Goal: Transaction & Acquisition: Purchase product/service

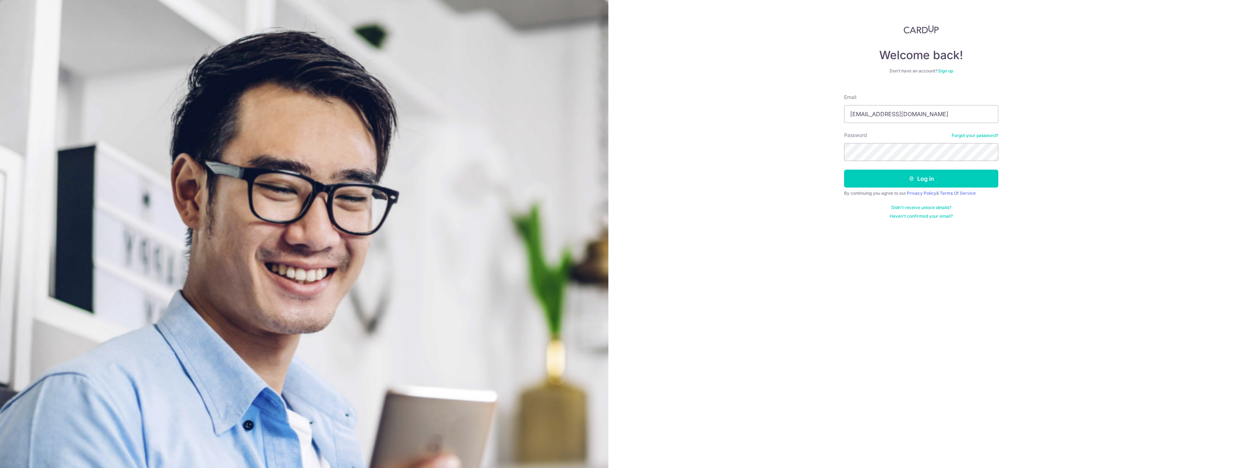
type input "[EMAIL_ADDRESS][DOMAIN_NAME]"
click at [844, 170] on button "Log in" at bounding box center [921, 179] width 154 height 18
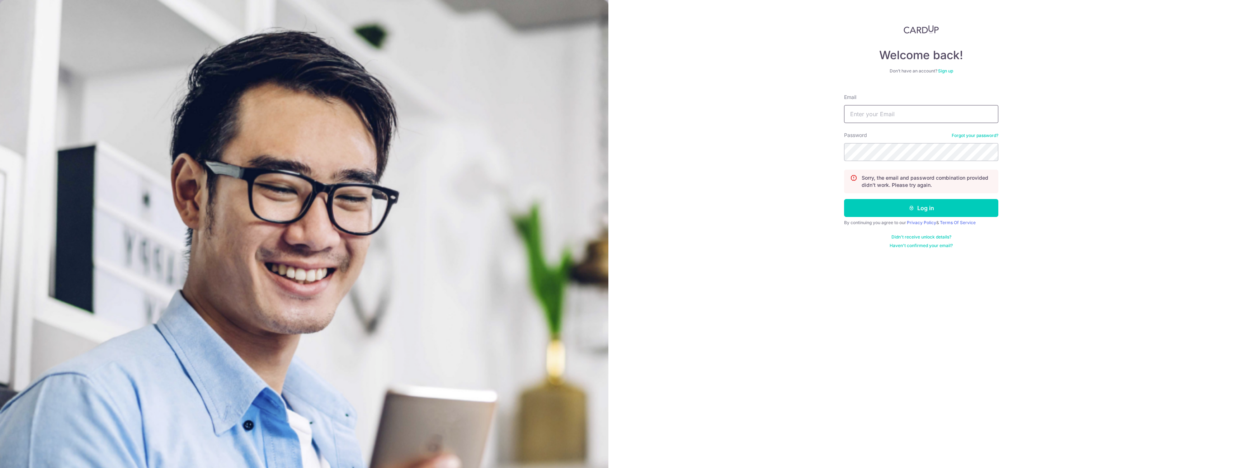
click at [872, 108] on input "Email" at bounding box center [921, 114] width 154 height 18
type input "[EMAIL_ADDRESS][DOMAIN_NAME]"
click at [844, 199] on button "Log in" at bounding box center [921, 208] width 154 height 18
click at [976, 133] on link "Forgot your password?" at bounding box center [975, 136] width 47 height 6
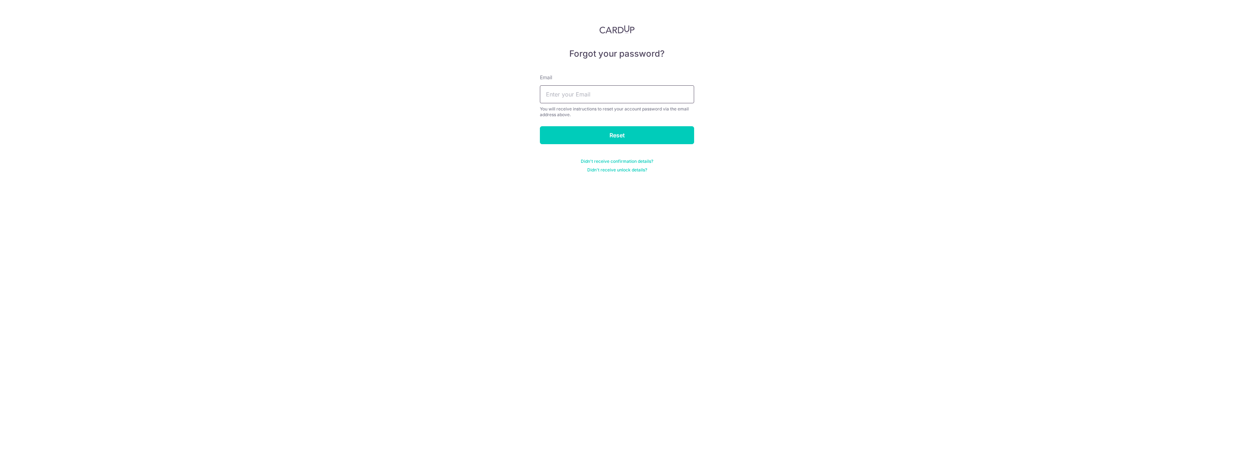
click at [620, 96] on input "text" at bounding box center [617, 94] width 154 height 18
type input "[EMAIL_ADDRESS][DOMAIN_NAME]"
click at [619, 145] on form "Email [EMAIL_ADDRESS][DOMAIN_NAME] You will receive instructions to reset your …" at bounding box center [617, 119] width 154 height 108
click at [619, 134] on input "Reset" at bounding box center [617, 135] width 154 height 18
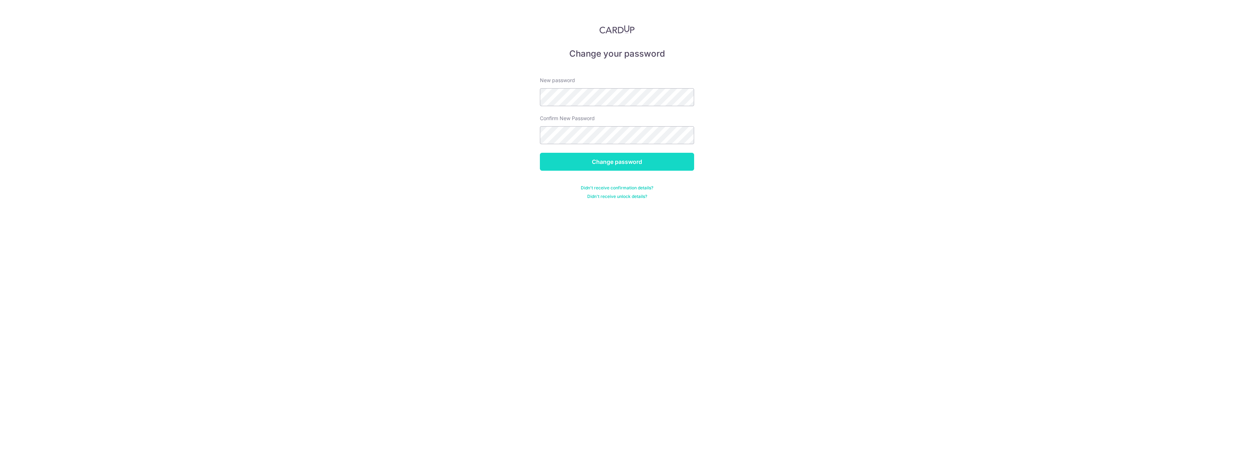
click at [615, 165] on input "Change password" at bounding box center [617, 162] width 154 height 18
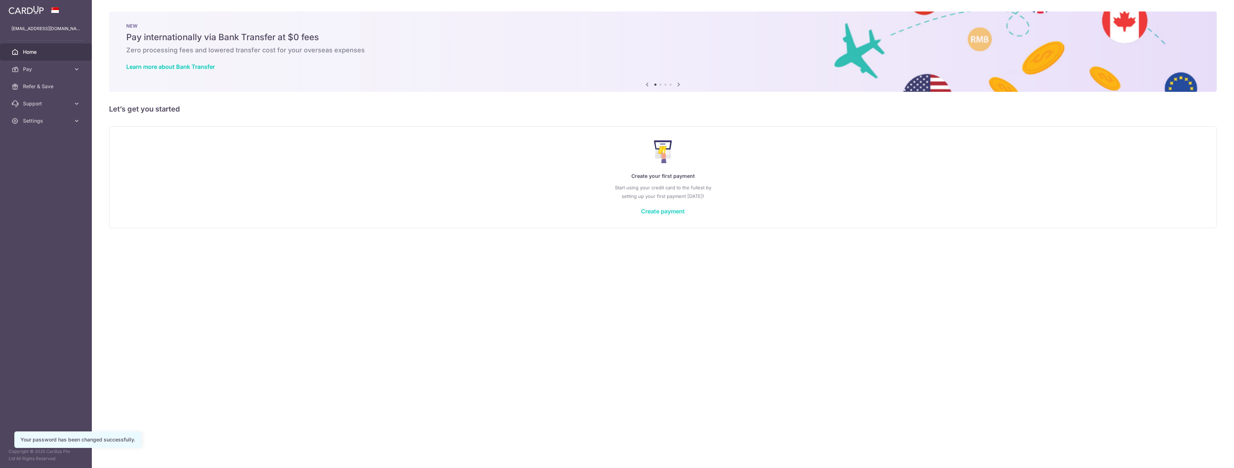
click at [664, 212] on link "Create payment" at bounding box center [663, 211] width 44 height 7
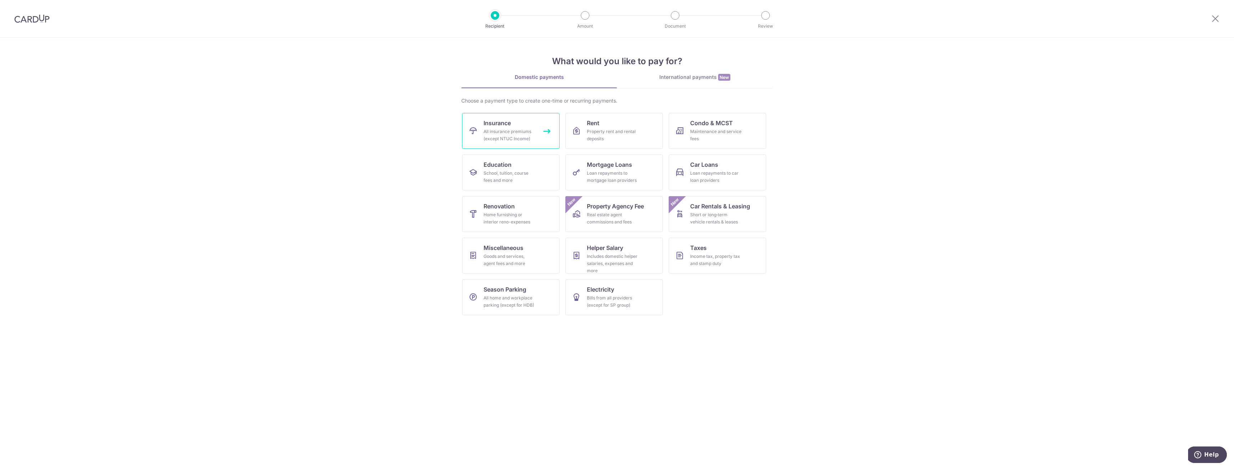
click at [490, 126] on span "Insurance" at bounding box center [497, 123] width 27 height 9
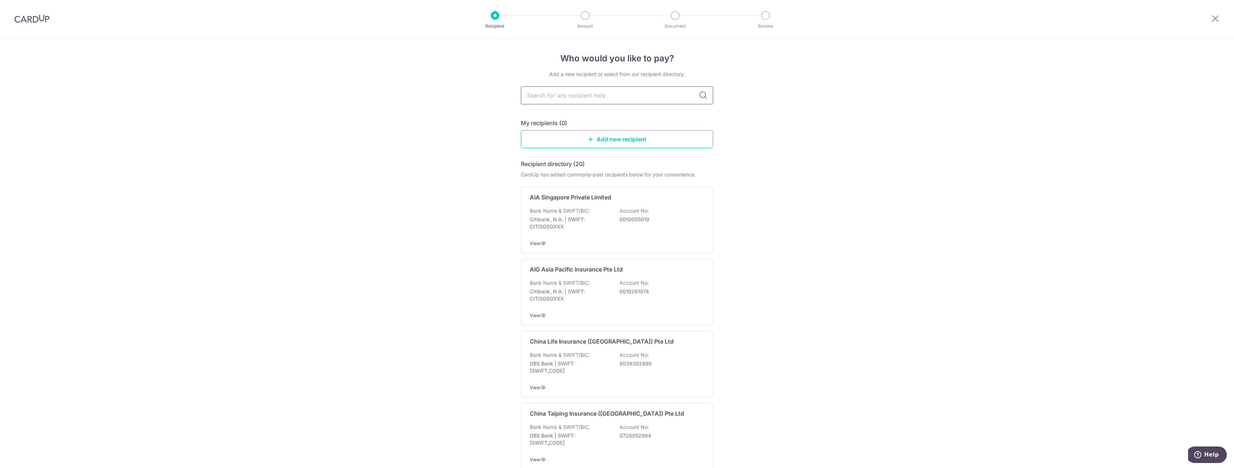
click at [558, 99] on input "text" at bounding box center [617, 95] width 192 height 18
type input "Manu"
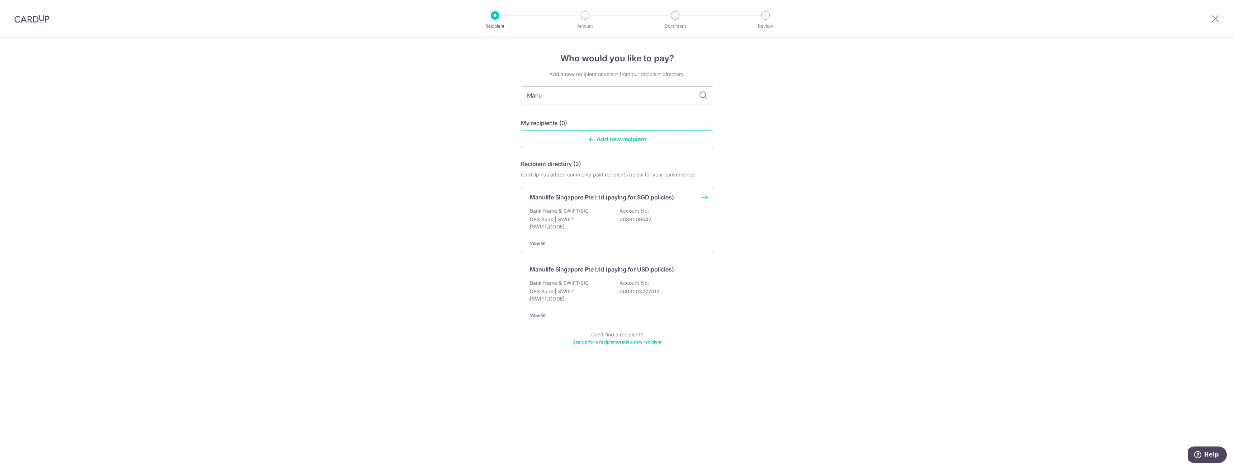
click at [581, 212] on p "Bank Name & SWIFT/BIC:" at bounding box center [560, 210] width 60 height 7
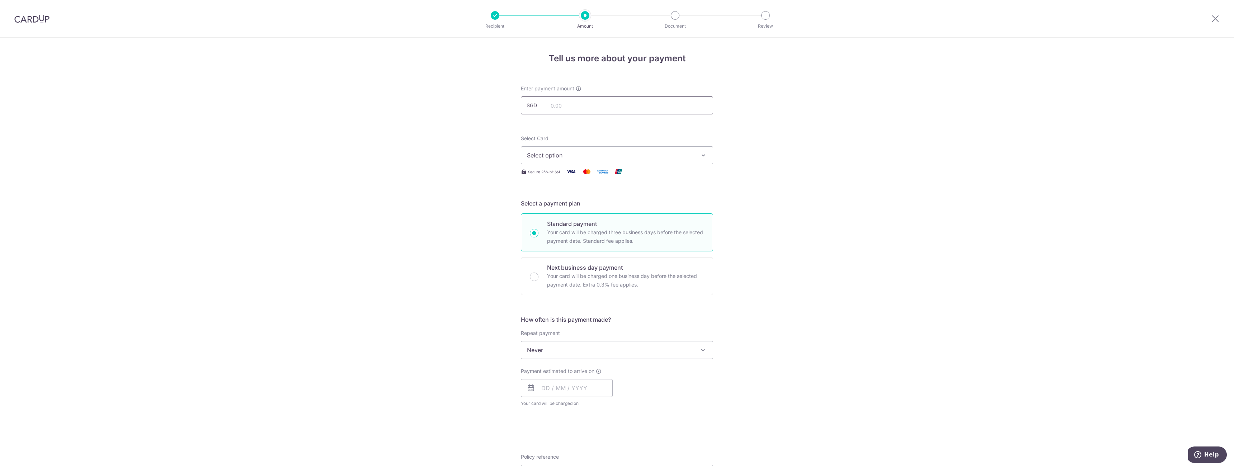
click at [563, 108] on input "text" at bounding box center [617, 106] width 192 height 18
type input "12,000.00"
click at [579, 136] on div "Select Card Select option Add credit card" at bounding box center [617, 149] width 192 height 29
click at [573, 161] on button "Select option" at bounding box center [617, 155] width 192 height 18
click at [563, 174] on span "Add credit card" at bounding box center [623, 175] width 167 height 7
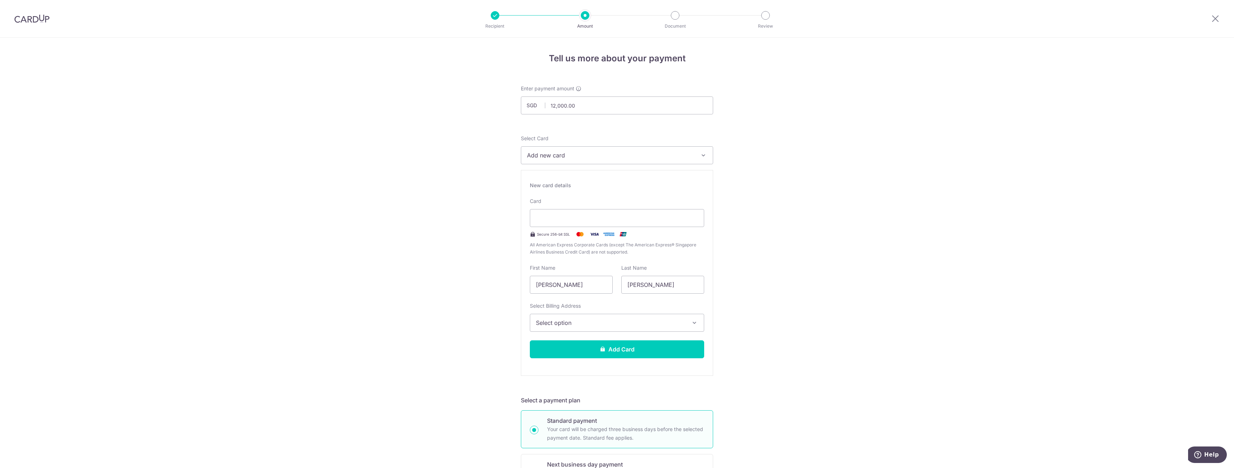
click at [623, 325] on span "Select option" at bounding box center [610, 323] width 149 height 9
click at [768, 363] on div "Tell us more about your payment Enter payment amount SGD 12,000.00 12000.00 Sel…" at bounding box center [617, 461] width 1234 height 846
click at [643, 350] on button "Add Card" at bounding box center [617, 349] width 174 height 18
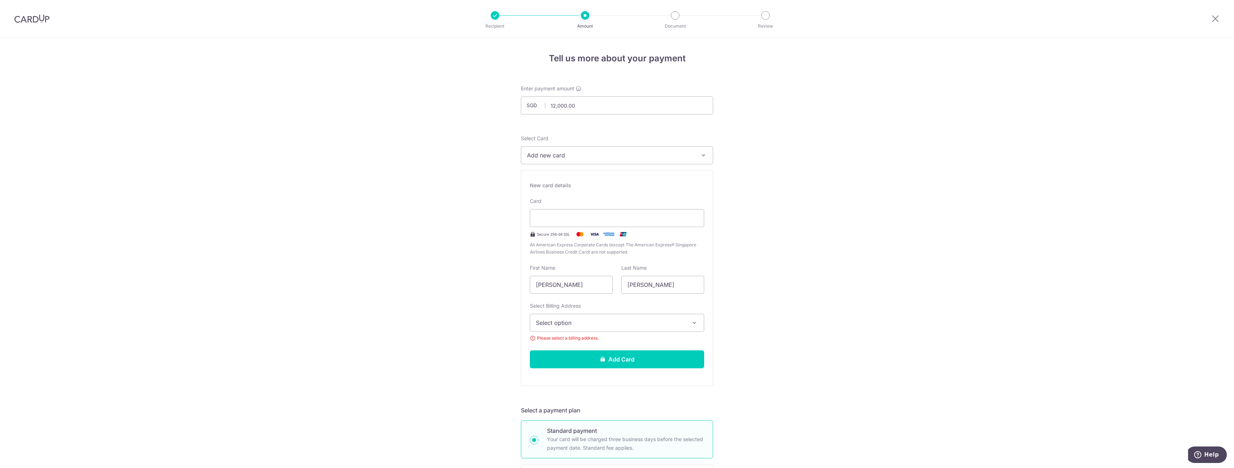
click at [621, 324] on span "Select option" at bounding box center [610, 323] width 149 height 9
click at [590, 344] on span "Add Billing Address" at bounding box center [623, 342] width 149 height 7
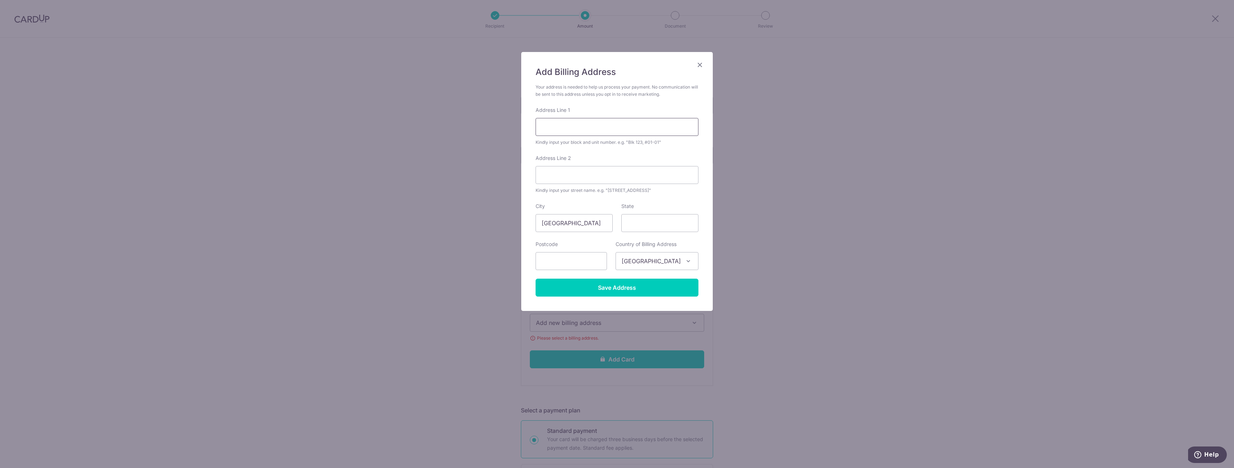
click at [555, 125] on input "Address Line 1" at bounding box center [617, 127] width 163 height 18
type input "453C Fernvale Road"
type input "#07-525"
click at [582, 259] on input "text" at bounding box center [571, 261] width 71 height 18
type input "793453"
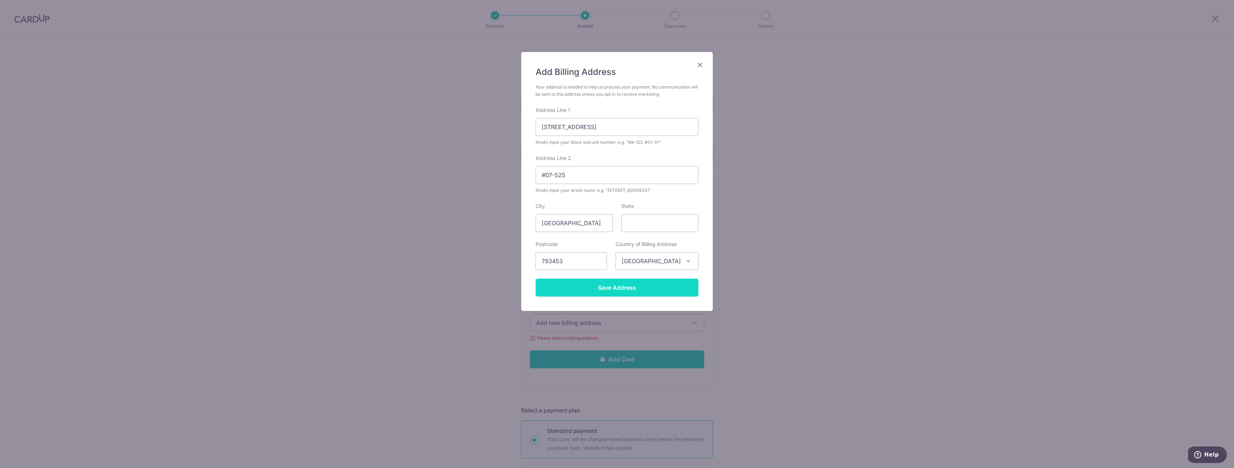
click at [631, 291] on input "Save Address" at bounding box center [617, 288] width 163 height 18
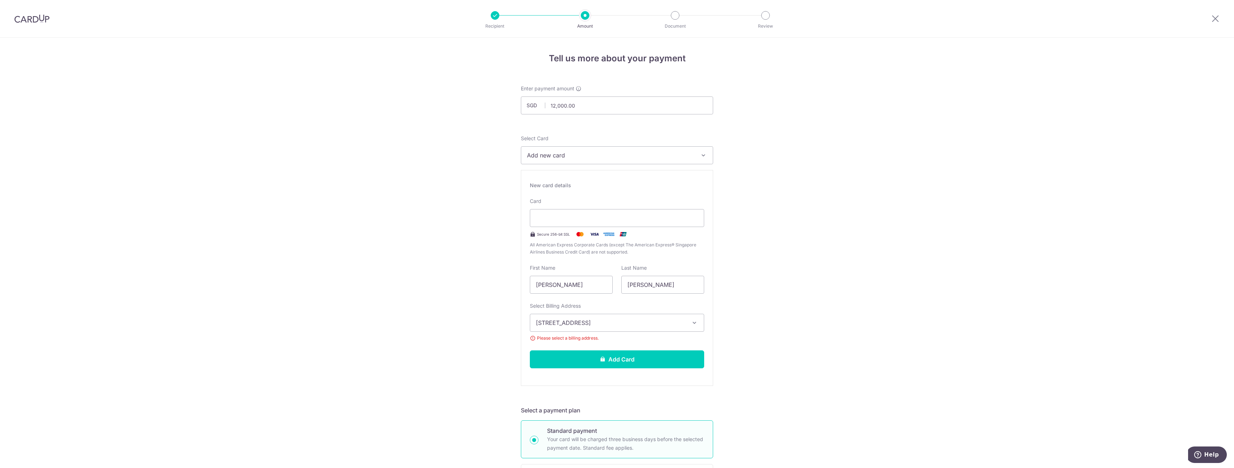
click at [643, 384] on div "New card details Your card number is invalid. Card Secure 256-bit SSL All Ameri…" at bounding box center [617, 278] width 192 height 216
click at [636, 357] on button "Add Card" at bounding box center [617, 360] width 174 height 18
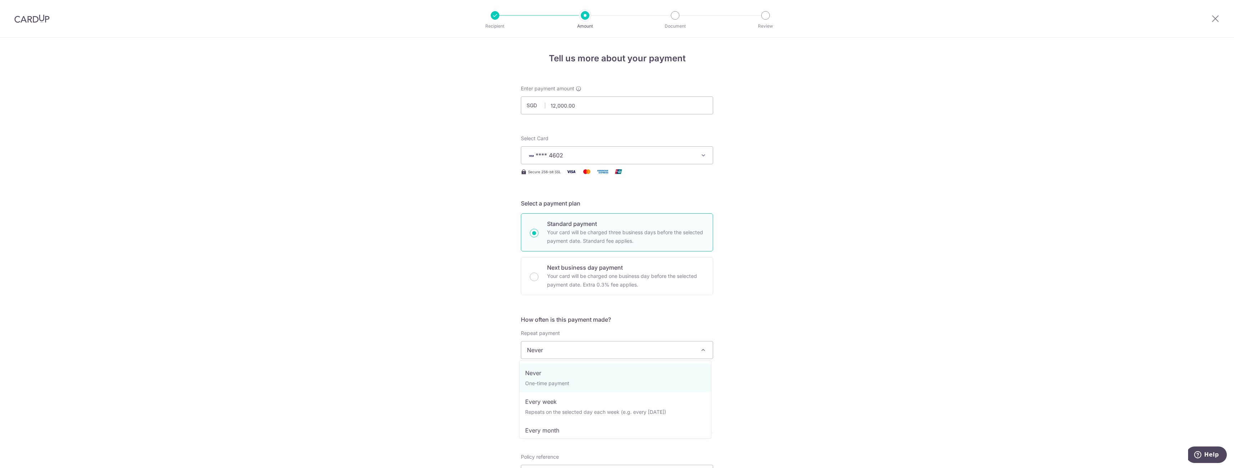
click at [601, 348] on span "Never" at bounding box center [617, 350] width 192 height 17
select select "6"
click at [581, 390] on input "text" at bounding box center [567, 388] width 92 height 18
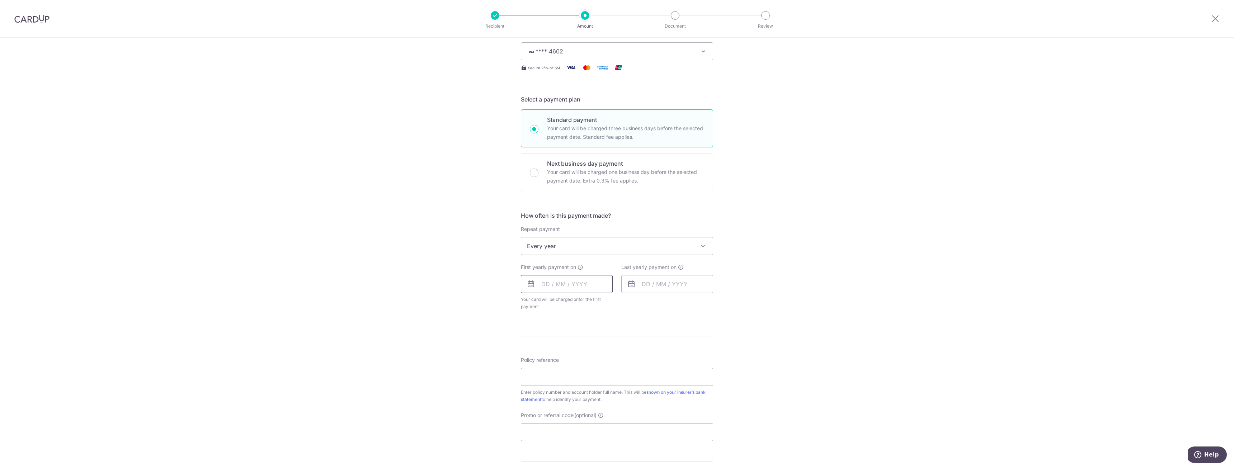
scroll to position [105, 0]
click at [596, 290] on input "text" at bounding box center [567, 283] width 92 height 18
click at [592, 285] on input "text" at bounding box center [567, 283] width 92 height 18
click at [564, 285] on input "text" at bounding box center [567, 283] width 92 height 18
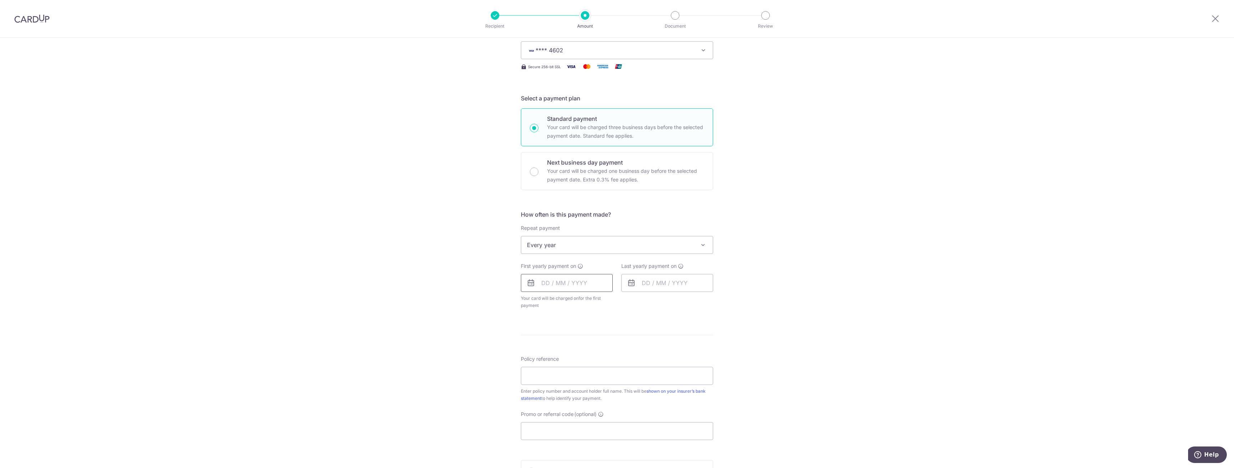
click at [563, 285] on input "text" at bounding box center [567, 283] width 92 height 18
click at [528, 285] on icon at bounding box center [531, 283] width 9 height 9
click at [572, 286] on input "text" at bounding box center [567, 283] width 92 height 18
click at [564, 376] on link "21" at bounding box center [564, 376] width 11 height 11
type input "[DATE]"
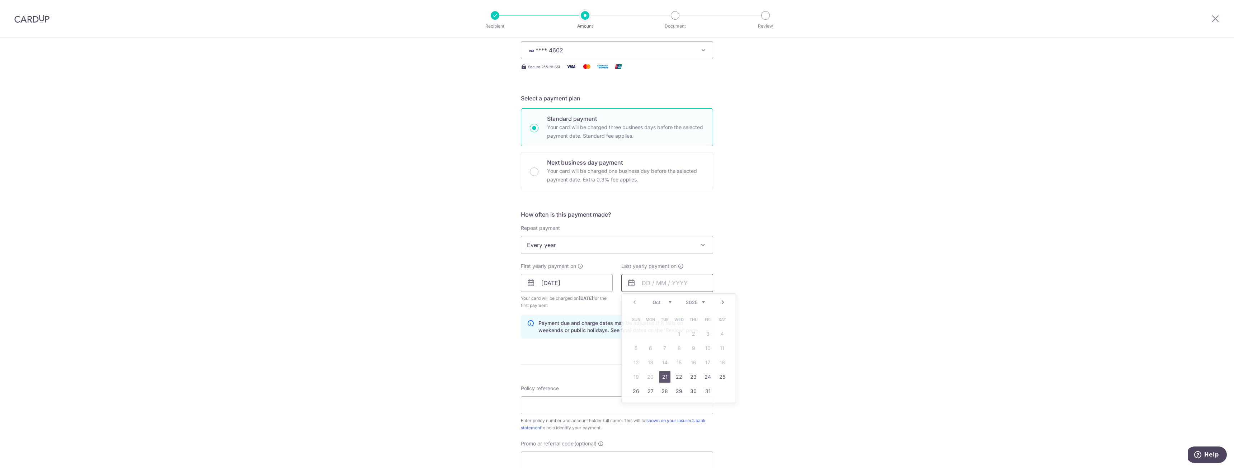
click at [652, 286] on input "text" at bounding box center [667, 283] width 92 height 18
click at [704, 302] on div "Prev Next Oct Nov [DATE] 2026 2027 2028 2029 2030 2031 2032 2033 2034 2035" at bounding box center [679, 302] width 114 height 17
click at [722, 299] on link "Next" at bounding box center [723, 302] width 9 height 9
click at [703, 302] on div "Prev Next Oct Nov [DATE] 2026 2027 2028 2029 2030 2031 2032 2033 2034 2035" at bounding box center [679, 302] width 114 height 17
click at [721, 300] on link "Next" at bounding box center [723, 302] width 9 height 9
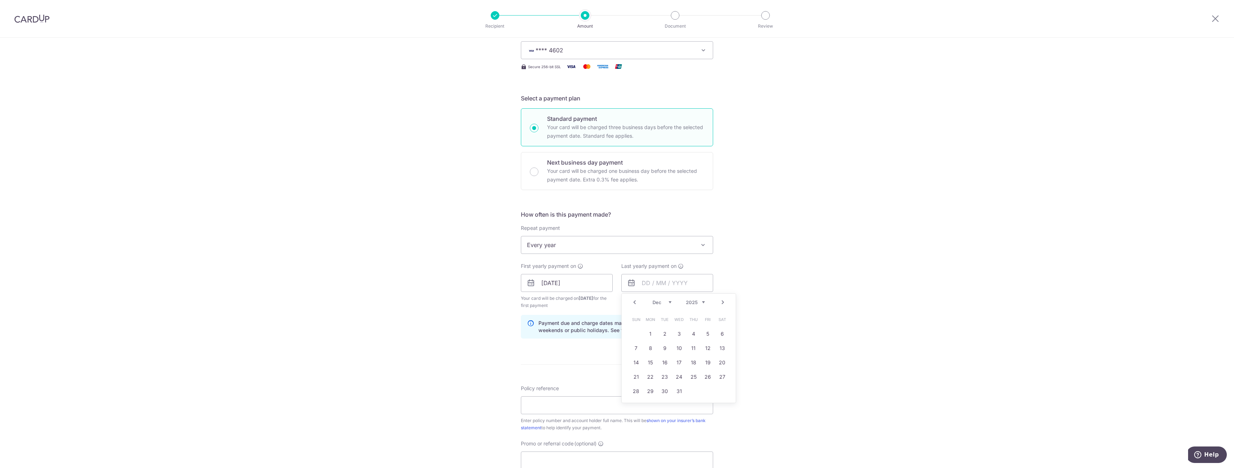
click at [697, 300] on select "2025 2026 2027 2028 2029 2030 2031 2032 2033 2034 2035" at bounding box center [695, 303] width 19 height 6
click at [657, 305] on select "Jan Feb Mar Apr May Jun [DATE] Aug Sep Oct Nov Dec" at bounding box center [662, 303] width 19 height 6
click at [652, 381] on link "21" at bounding box center [650, 376] width 11 height 11
type input "[DATE]"
click at [677, 358] on form "Enter payment amount SGD 12,000.00 12000.00 Card added successfully Select Card…" at bounding box center [617, 282] width 192 height 605
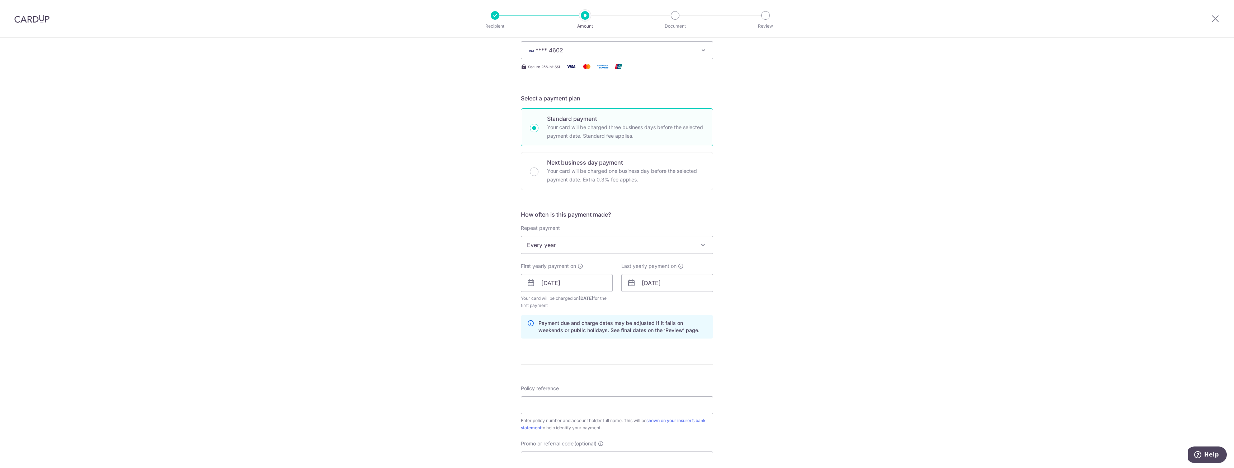
click at [988, 105] on div "Tell us more about your payment Enter payment amount SGD 12,000.00 12000.00 Car…" at bounding box center [617, 276] width 1234 height 686
click at [554, 407] on input "Policy reference" at bounding box center [617, 405] width 192 height 18
paste input "2450802743"
type input "2450802743"
click at [550, 458] on input "Promo or referral code (optional)" at bounding box center [617, 461] width 192 height 18
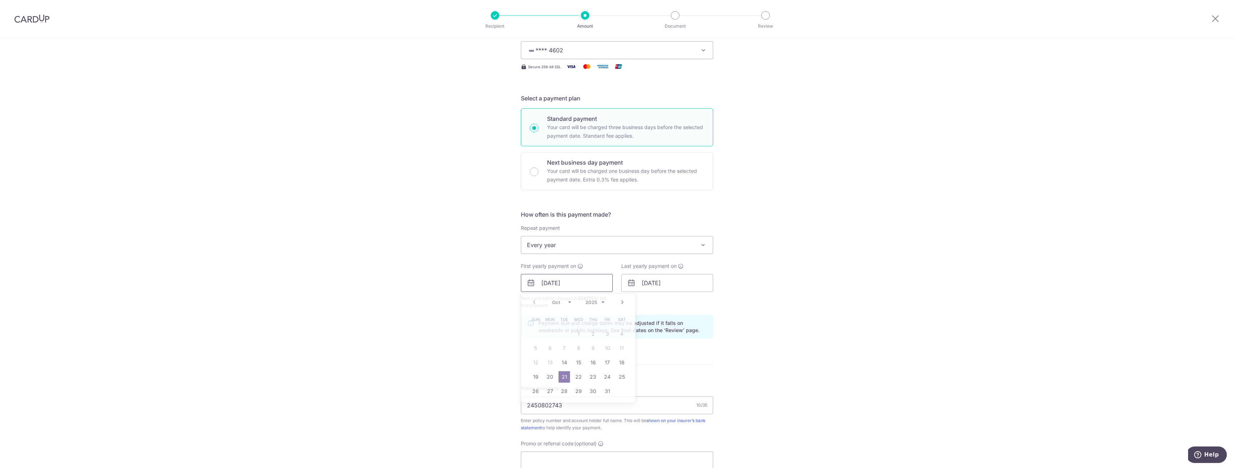
click at [554, 287] on input "[DATE]" at bounding box center [567, 283] width 92 height 18
click at [536, 379] on link "19" at bounding box center [535, 376] width 11 height 11
type input "[DATE]"
click at [736, 309] on div "Tell us more about your payment Enter payment amount SGD 12,000.00 12000.00 Car…" at bounding box center [617, 276] width 1234 height 686
click at [737, 309] on div "Tell us more about your payment Enter payment amount SGD 12,000.00 12000.00 Car…" at bounding box center [617, 276] width 1234 height 686
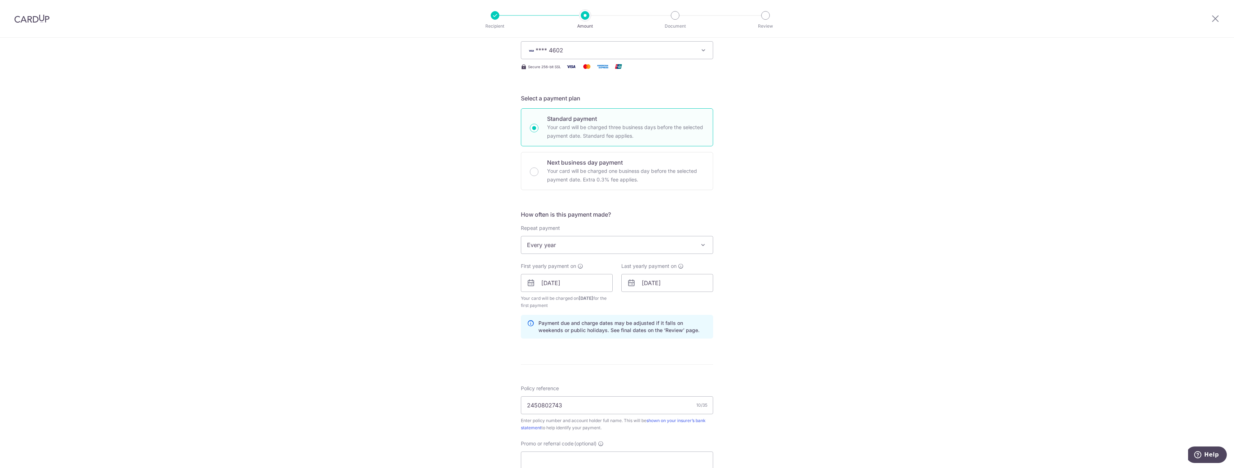
click at [742, 305] on div "Tell us more about your payment Enter payment amount SGD 12,000.00 12000.00 Car…" at bounding box center [617, 276] width 1234 height 686
click at [668, 285] on input "[DATE]" at bounding box center [667, 283] width 92 height 18
click at [702, 301] on select "2025 2026 2027 2028 2029 2030 2031 2032 2033 2034 2035" at bounding box center [695, 303] width 19 height 6
click at [631, 377] on link "19" at bounding box center [635, 376] width 11 height 11
type input "[DATE]"
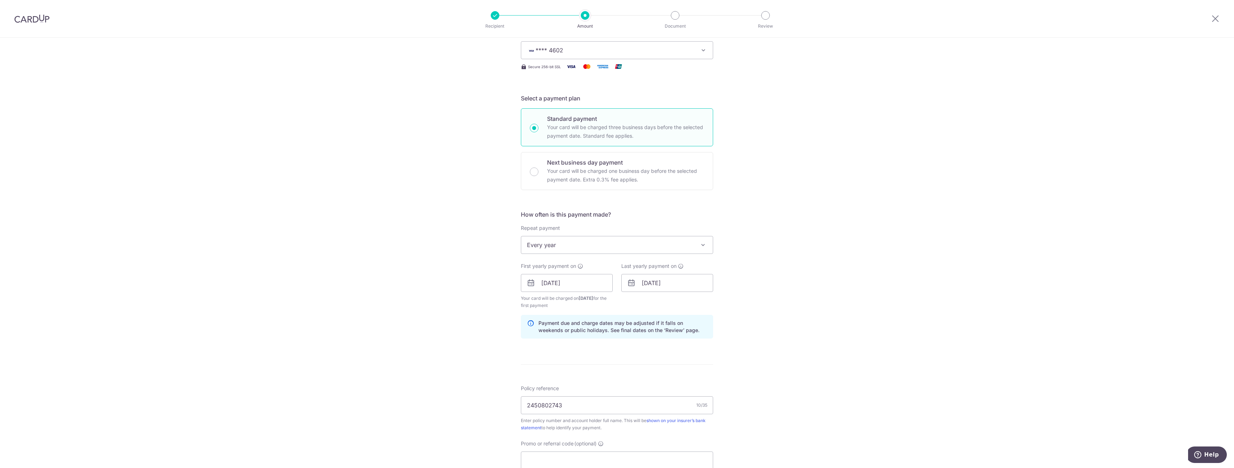
click at [776, 338] on div "Tell us more about your payment Enter payment amount SGD 12,000.00 12000.00 Car…" at bounding box center [617, 276] width 1234 height 686
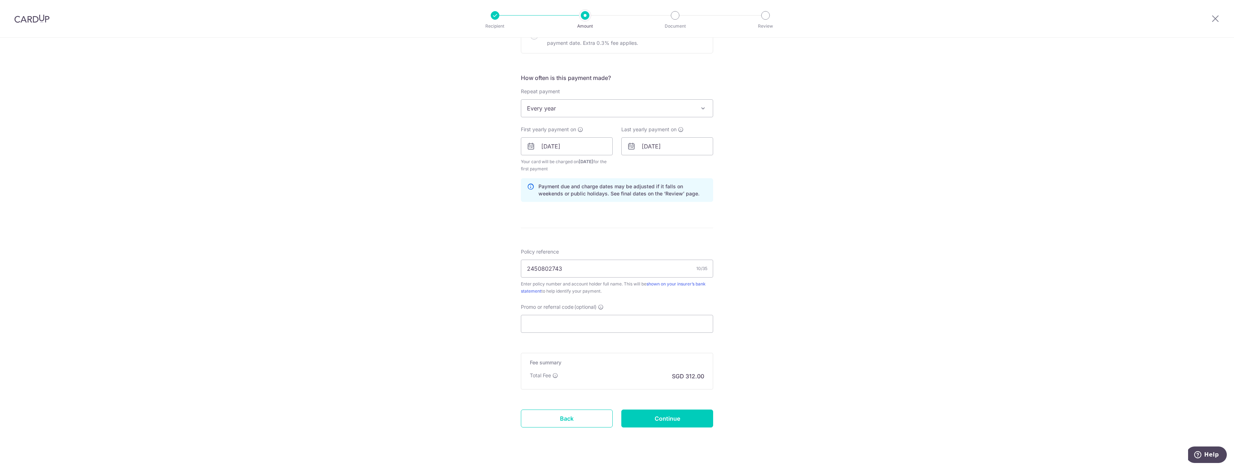
scroll to position [255, 0]
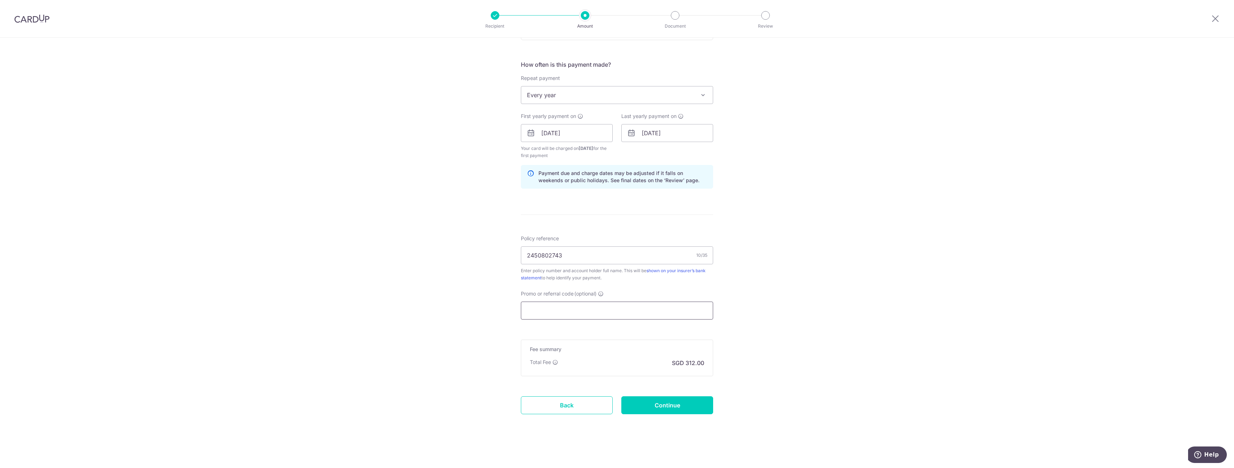
click at [619, 307] on input "Promo or referral code (optional)" at bounding box center [617, 311] width 192 height 18
click at [550, 401] on link "Back" at bounding box center [567, 405] width 92 height 18
